Goal: Task Accomplishment & Management: Use online tool/utility

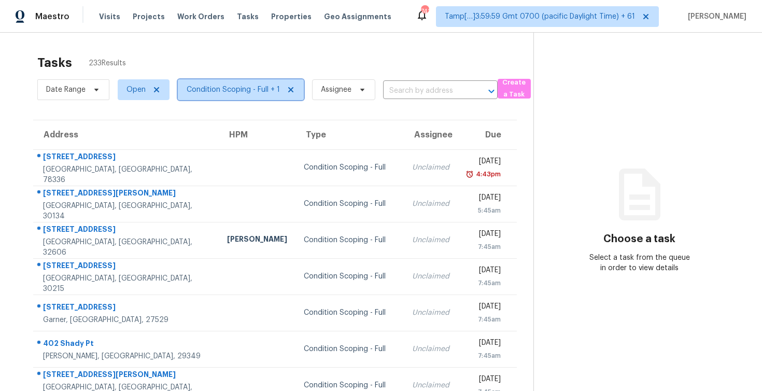
click at [239, 90] on span "Condition Scoping - Full + 1" at bounding box center [233, 89] width 93 height 10
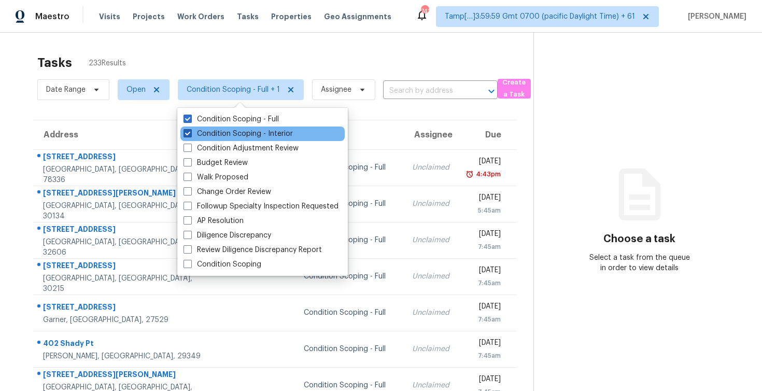
click at [234, 133] on label "Condition Scoping - Interior" at bounding box center [237, 134] width 109 height 10
click at [190, 133] on input "Condition Scoping - Interior" at bounding box center [186, 132] width 7 height 7
checkbox input "false"
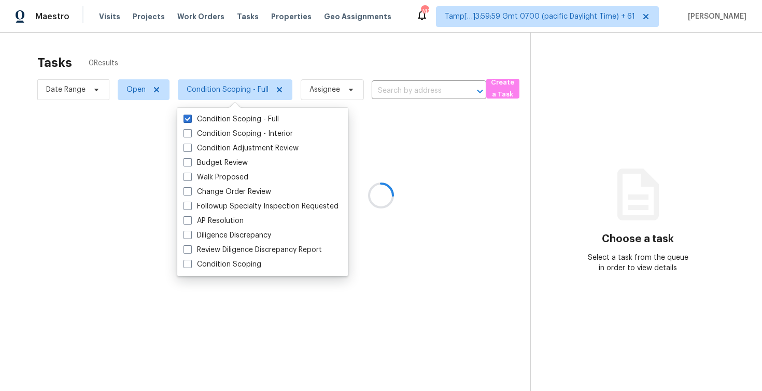
click at [231, 76] on div at bounding box center [381, 195] width 762 height 391
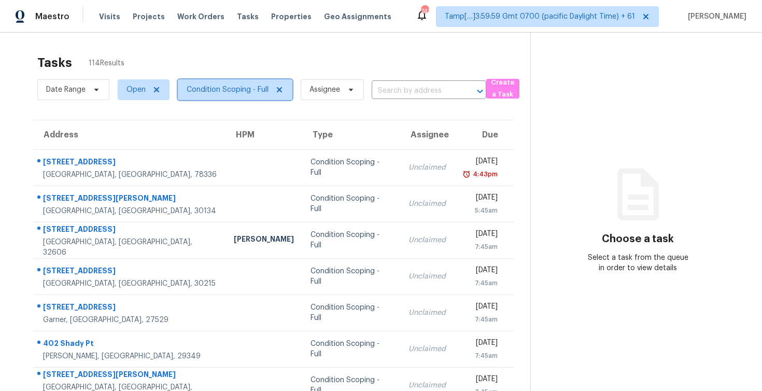
click at [252, 98] on span "Condition Scoping - Full" at bounding box center [235, 89] width 115 height 21
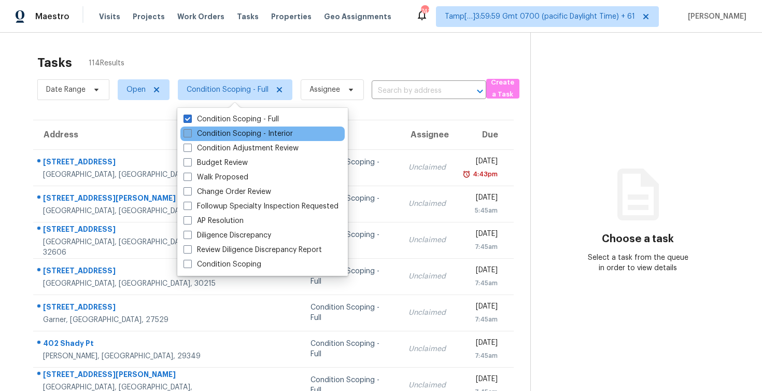
click at [235, 135] on label "Condition Scoping - Interior" at bounding box center [237, 134] width 109 height 10
click at [190, 135] on input "Condition Scoping - Interior" at bounding box center [186, 132] width 7 height 7
checkbox input "true"
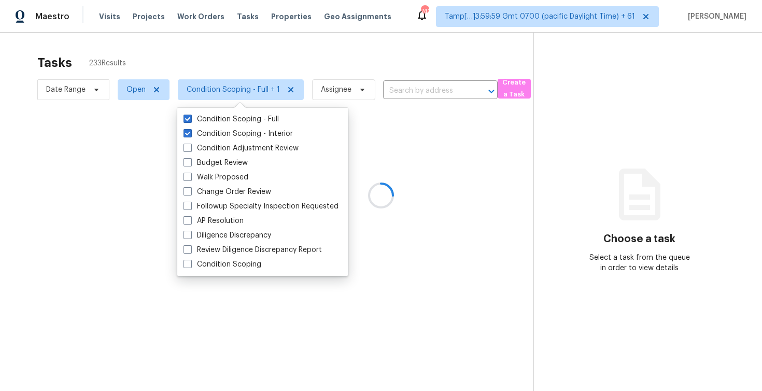
click at [231, 62] on div at bounding box center [381, 195] width 762 height 391
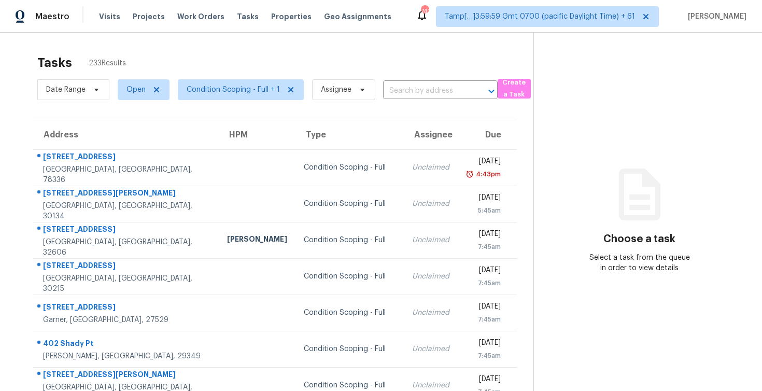
click at [231, 62] on div "Tasks 233 Results" at bounding box center [285, 62] width 496 height 27
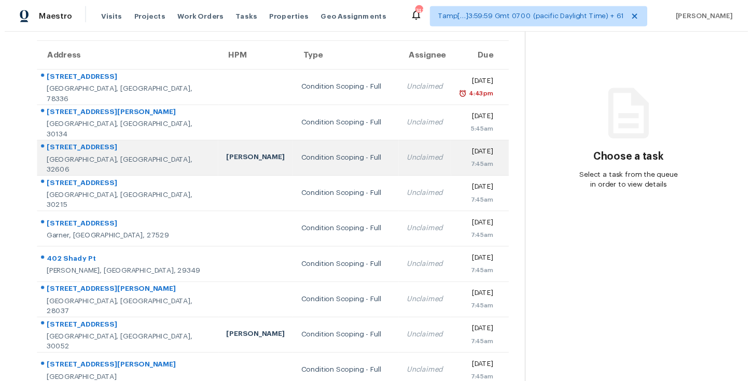
scroll to position [149, 0]
